Goal: Find specific page/section: Find specific page/section

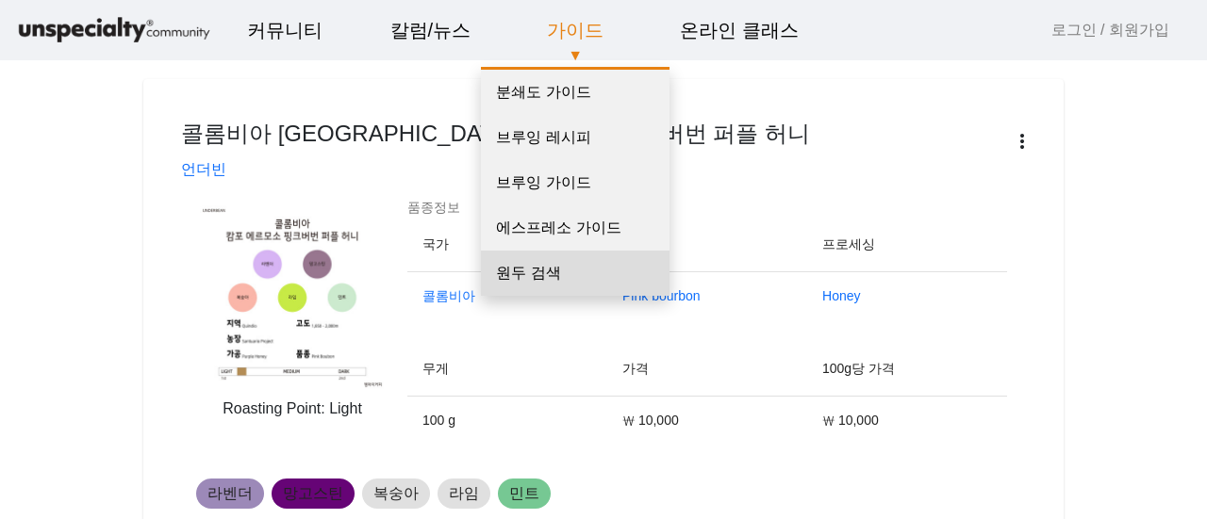
click at [549, 278] on link "원두 검색" at bounding box center [575, 273] width 189 height 45
